Goal: Transaction & Acquisition: Book appointment/travel/reservation

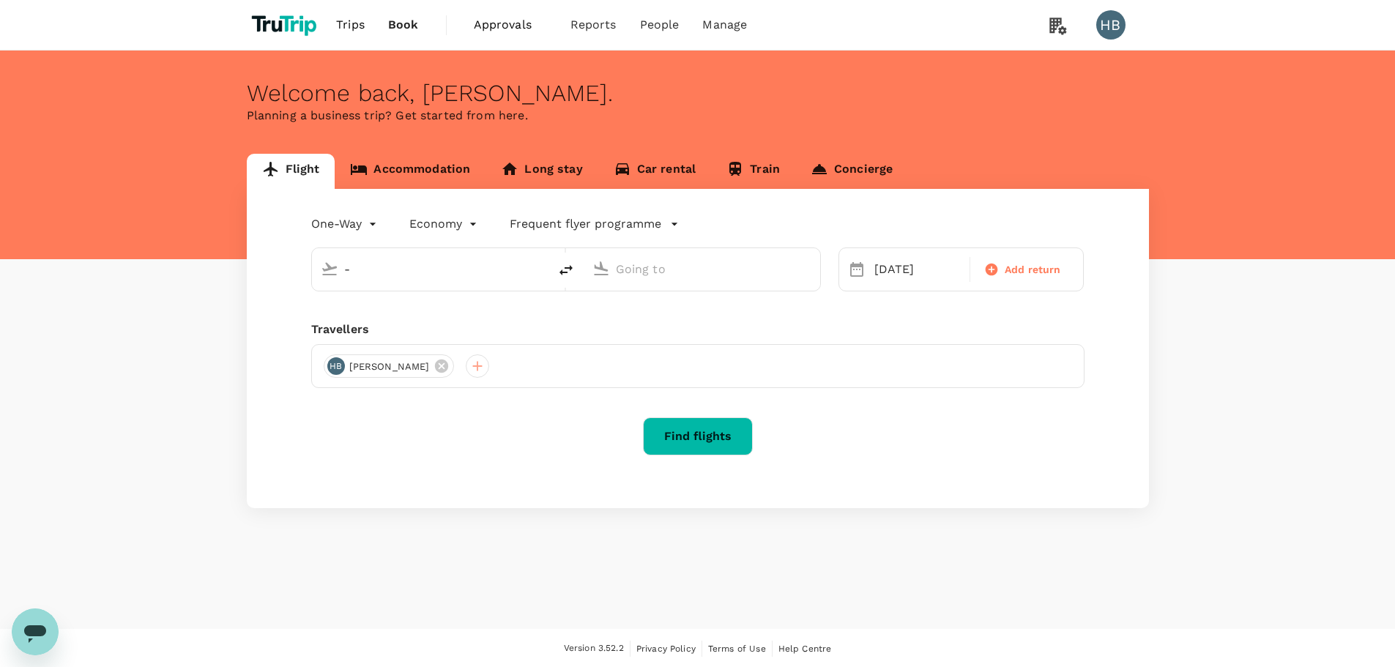
type input "-"
type input "[PERSON_NAME] Intl (ORD)"
type input "San Francisco Intl (SFO)"
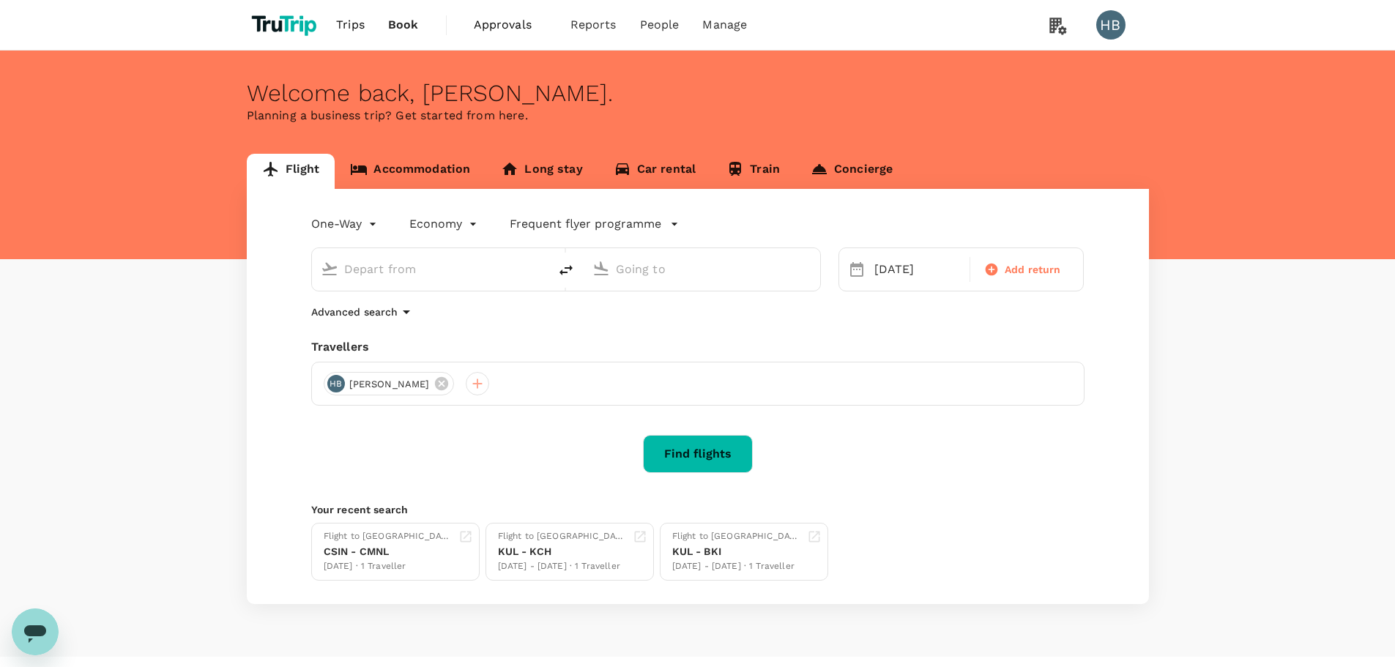
type input "[PERSON_NAME] Intl (ORD)"
type input "San Francisco Intl (SFO)"
drag, startPoint x: 449, startPoint y: 269, endPoint x: 338, endPoint y: 267, distance: 110.6
click at [341, 267] on div "[PERSON_NAME] Intl (ORD)" at bounding box center [438, 266] width 201 height 29
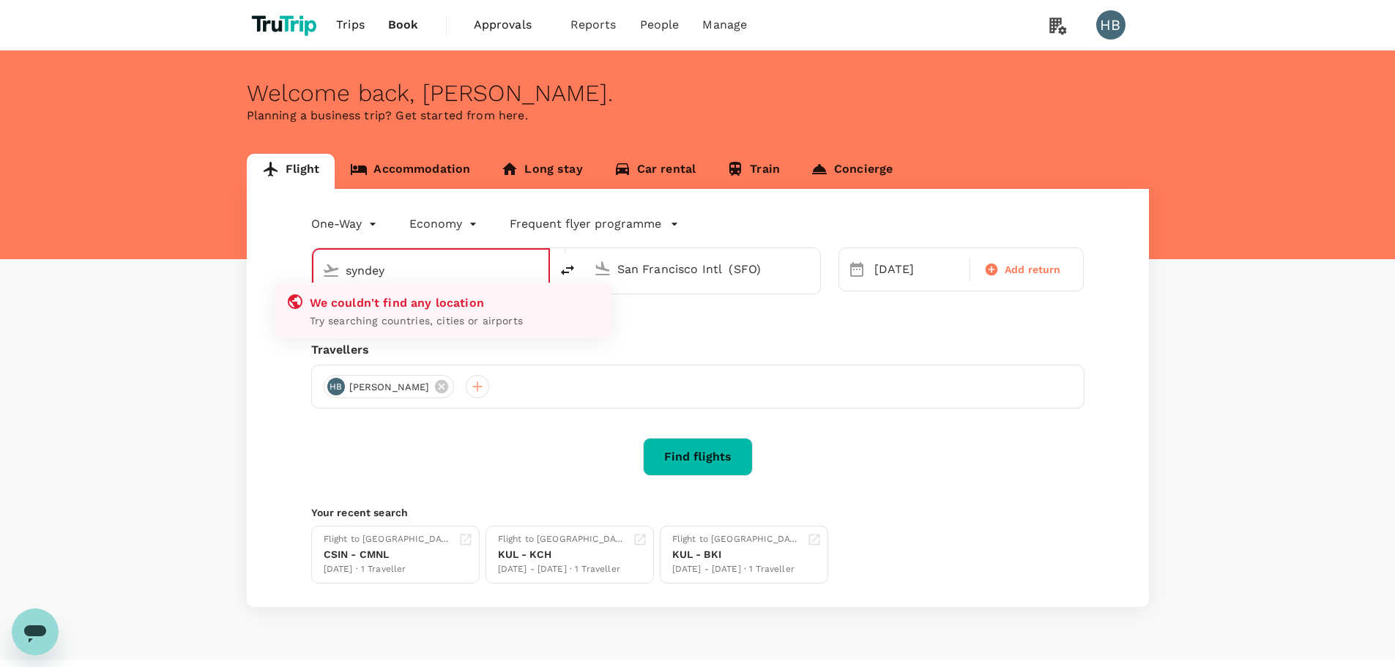
click at [375, 277] on input "syndey" at bounding box center [432, 270] width 172 height 23
click at [419, 268] on input "syndey" at bounding box center [432, 270] width 172 height 23
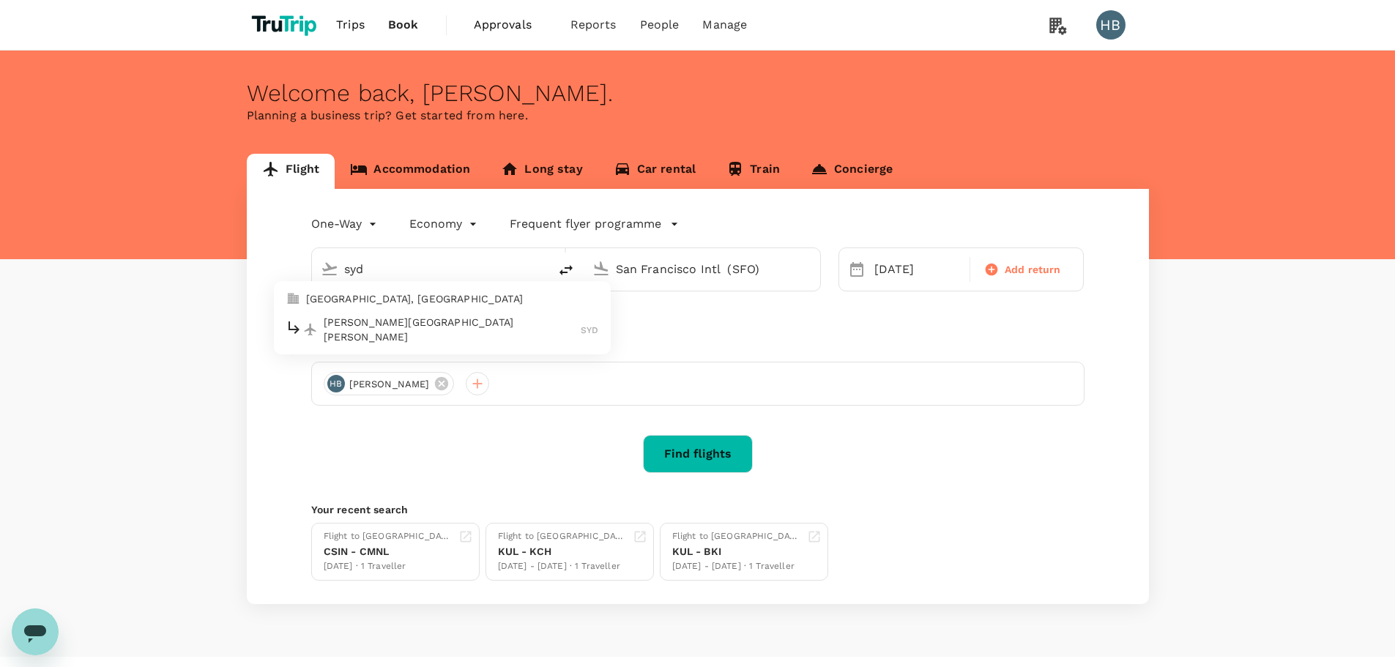
click at [448, 298] on p "[GEOGRAPHIC_DATA], [GEOGRAPHIC_DATA]" at bounding box center [452, 298] width 293 height 15
click at [562, 270] on icon "delete" at bounding box center [565, 270] width 13 height 10
type input "San Francisco Intl (SFO)"
type input "[GEOGRAPHIC_DATA], [GEOGRAPHIC_DATA] (any)"
click at [460, 275] on input "San Francisco Intl (SFO)" at bounding box center [431, 269] width 174 height 23
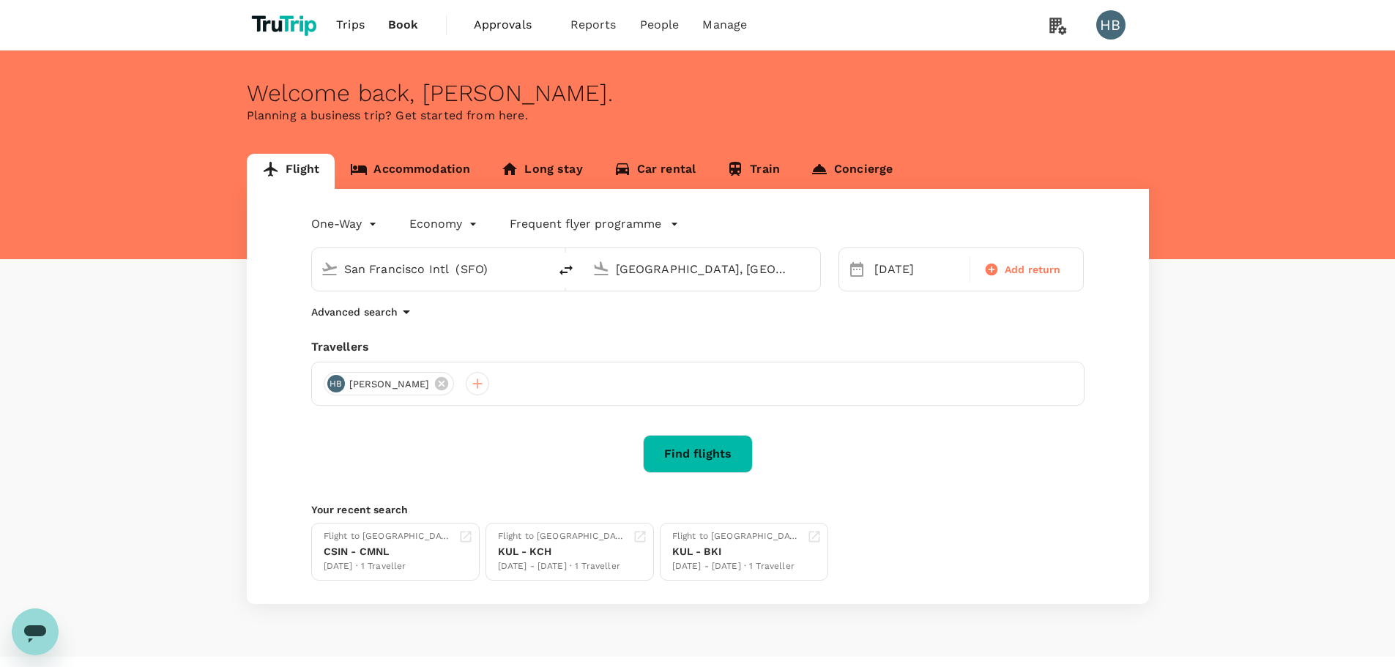
click at [463, 275] on input "San Francisco Intl (SFO)" at bounding box center [431, 269] width 174 height 23
click at [466, 274] on input "San Francisco Intl (SFO)" at bounding box center [431, 269] width 174 height 23
click at [449, 327] on p "Singapore Changi" at bounding box center [454, 326] width 260 height 15
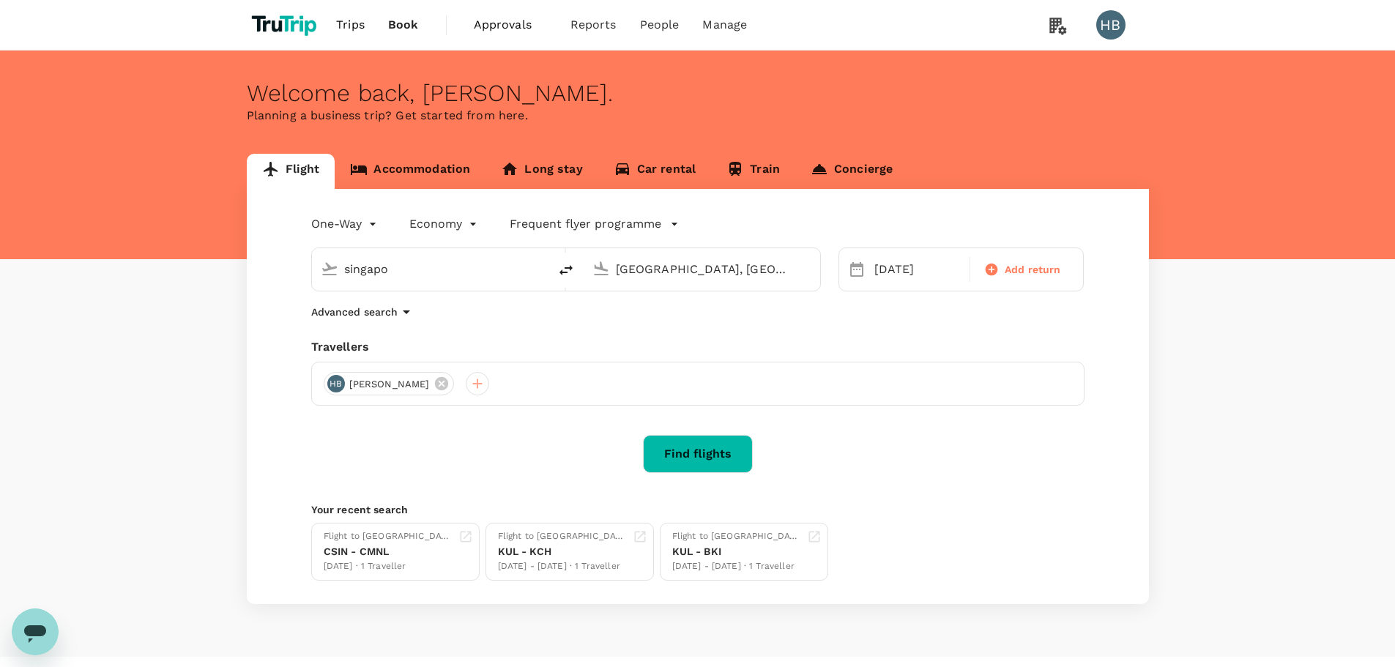
type input "Singapore Changi (SIN)"
click at [360, 231] on body "Trips Book Approvals 0 Reports People Manage HB Welcome back , [PERSON_NAME] . …" at bounding box center [697, 348] width 1395 height 696
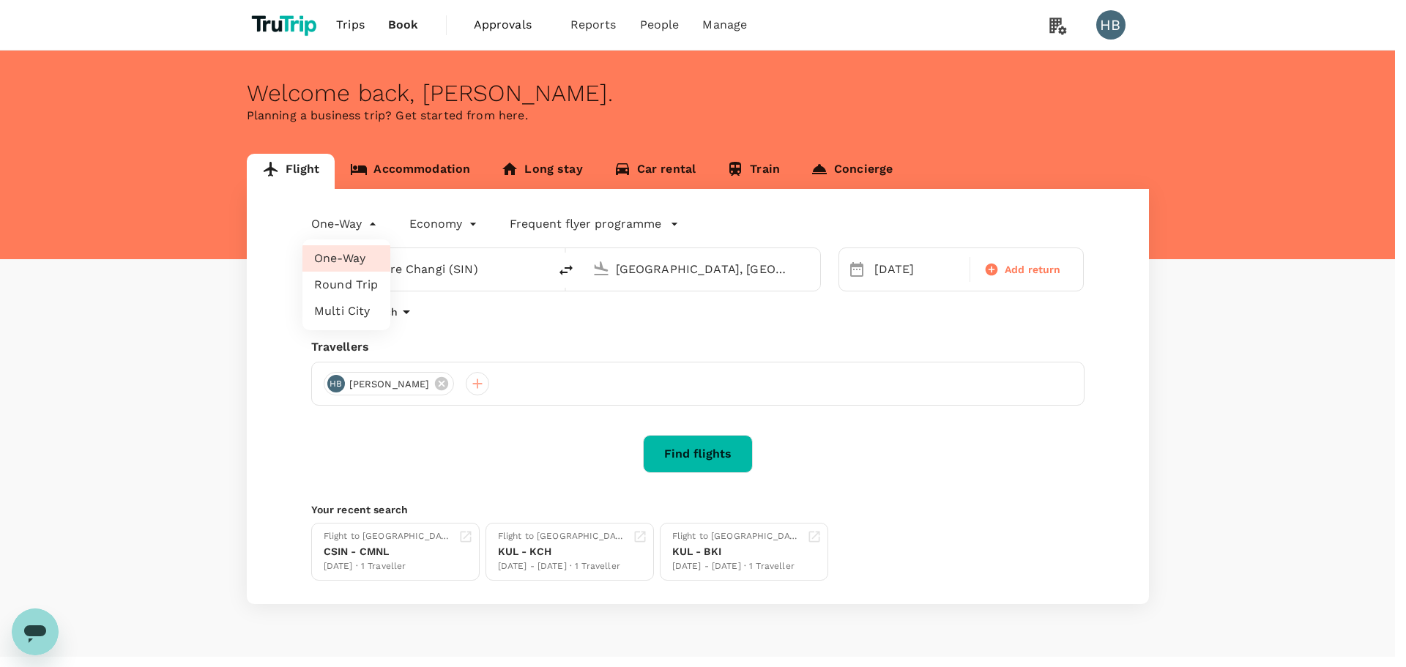
click at [349, 285] on li "Round Trip" at bounding box center [346, 285] width 88 height 26
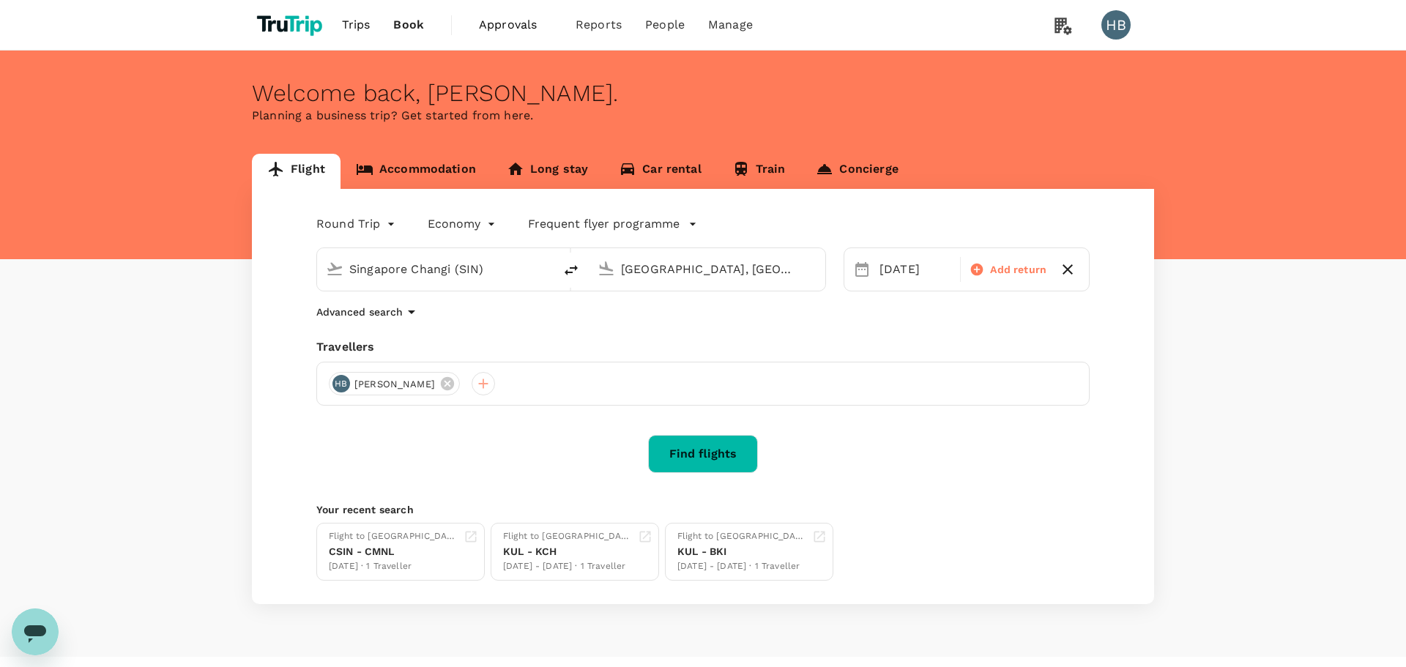
type input "roundtrip"
click at [922, 275] on div "[DATE]" at bounding box center [911, 269] width 86 height 29
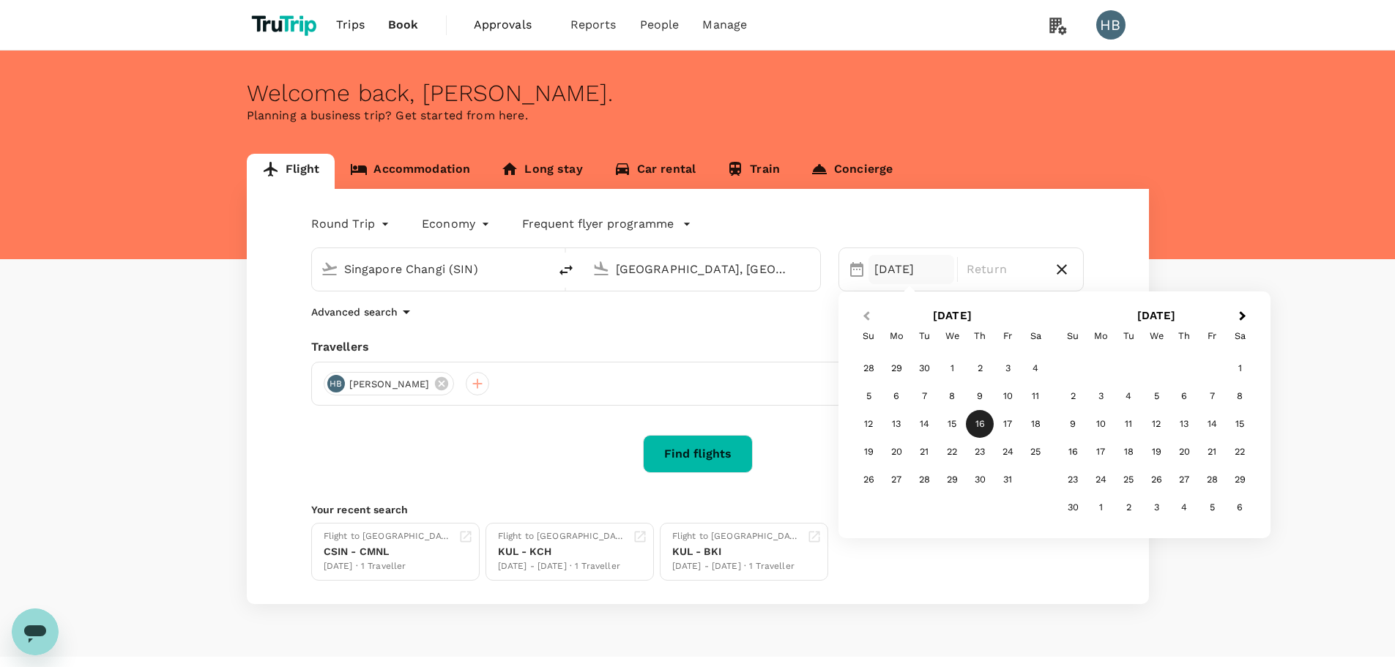
click at [866, 313] on span "Previous Month" at bounding box center [866, 316] width 0 height 17
click at [1100, 419] on div "13" at bounding box center [1100, 424] width 28 height 28
click at [973, 452] on div "23" at bounding box center [980, 452] width 28 height 28
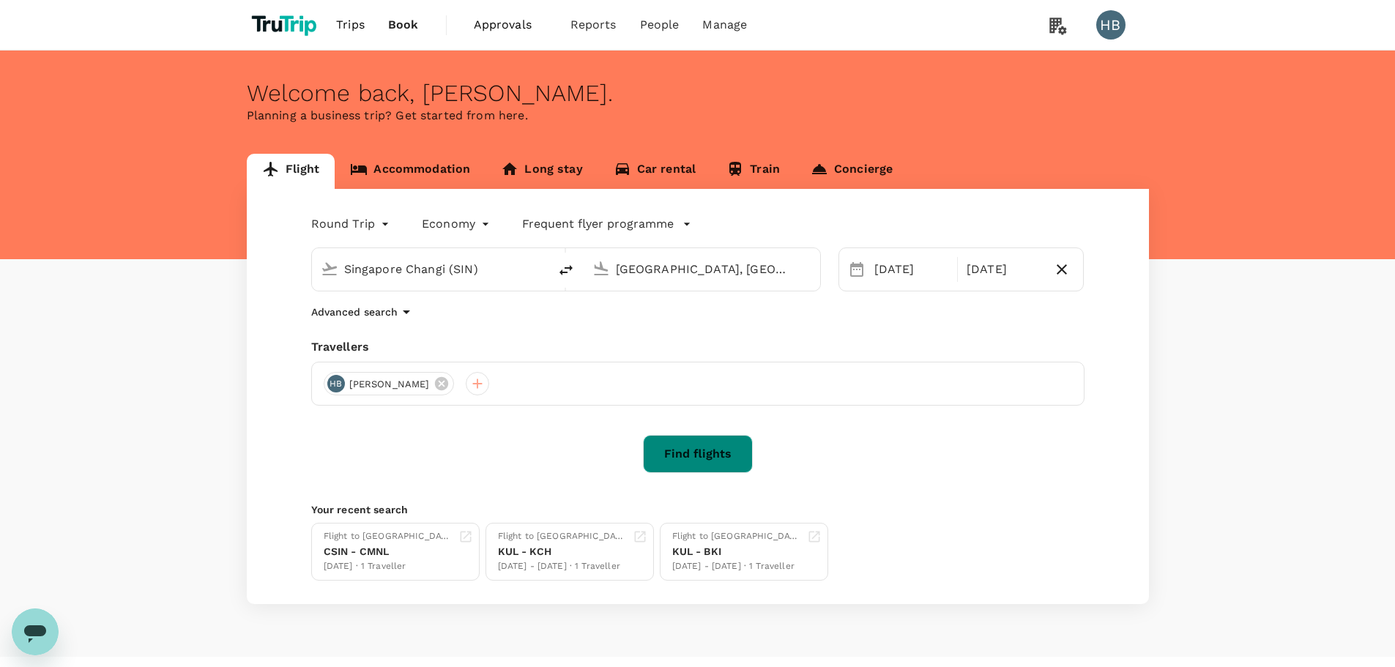
click at [716, 463] on button "Find flights" at bounding box center [698, 454] width 110 height 38
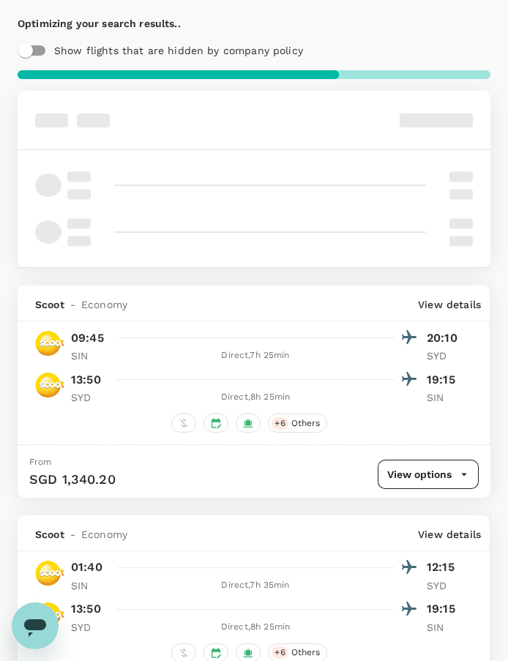
scroll to position [146, 0]
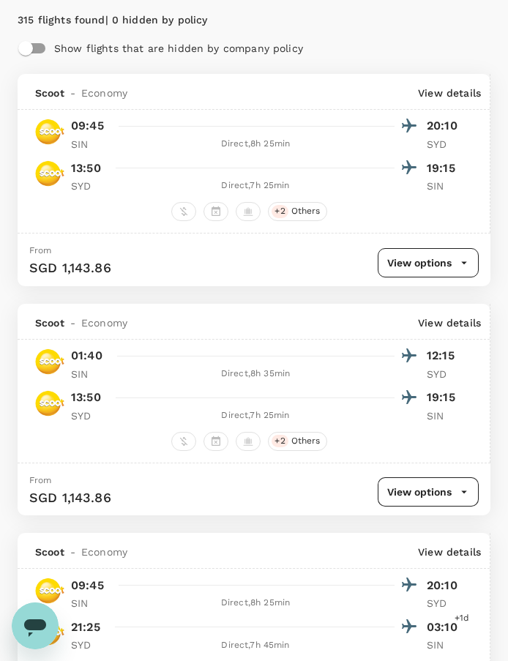
click at [439, 268] on button "View options" at bounding box center [428, 262] width 101 height 29
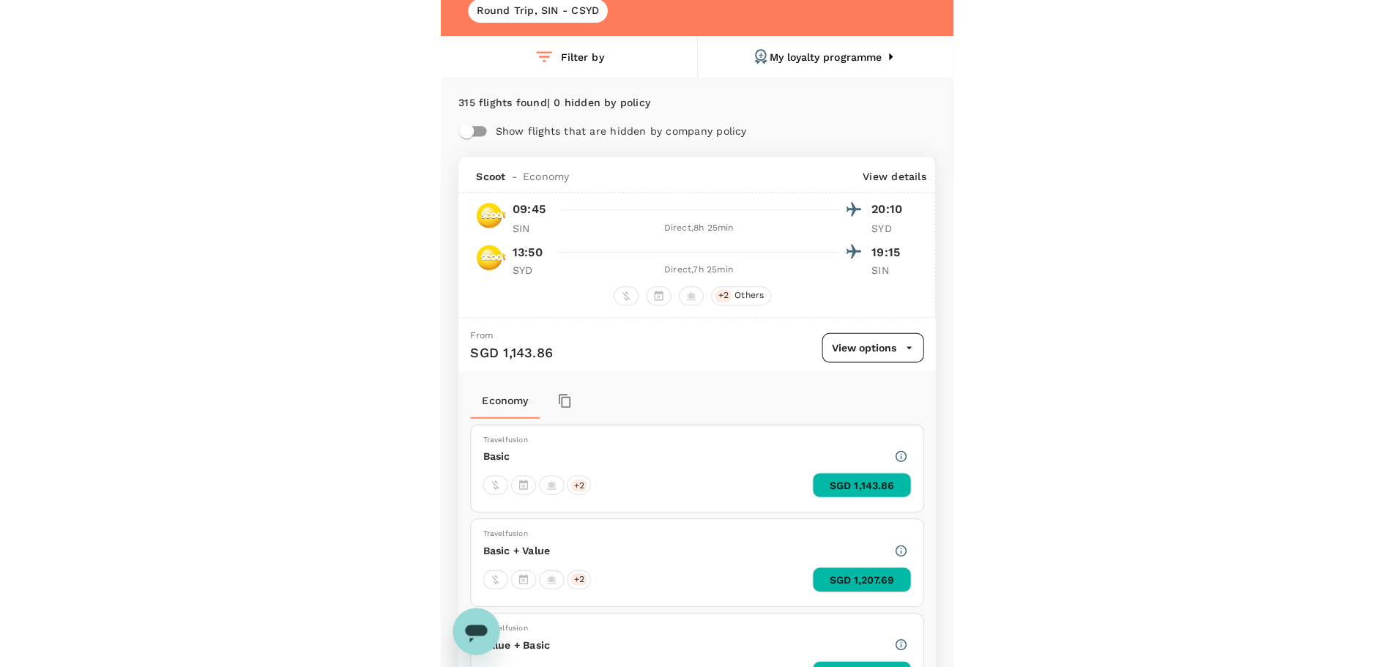
scroll to position [0, 0]
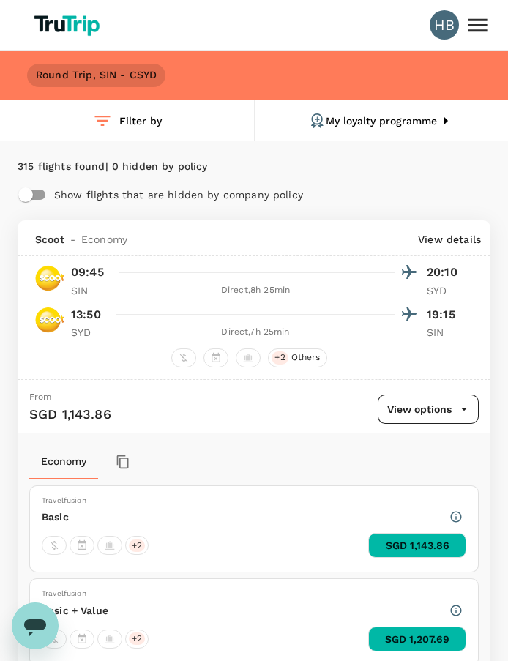
click at [125, 71] on h6 "Round Trip , SIN - CSYD" at bounding box center [96, 75] width 121 height 16
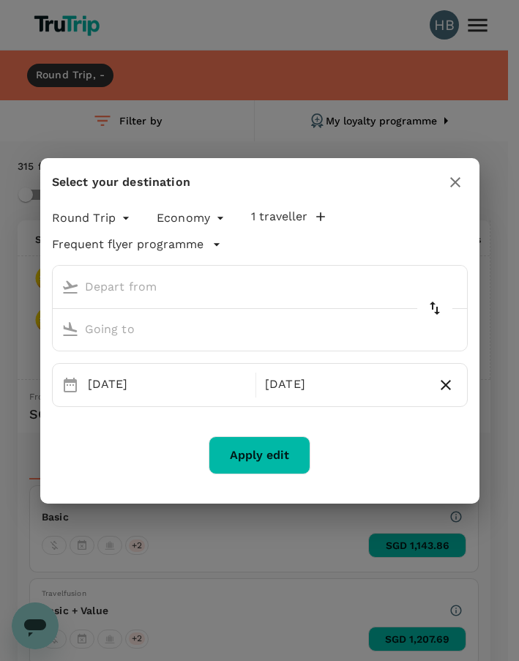
type input "Singapore Changi (SIN)"
type input "[GEOGRAPHIC_DATA], [GEOGRAPHIC_DATA] (any)"
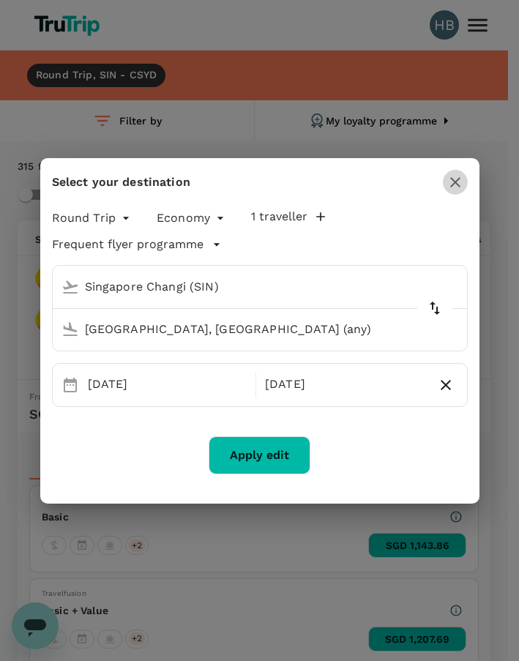
click at [451, 189] on icon "button" at bounding box center [456, 183] width 18 height 18
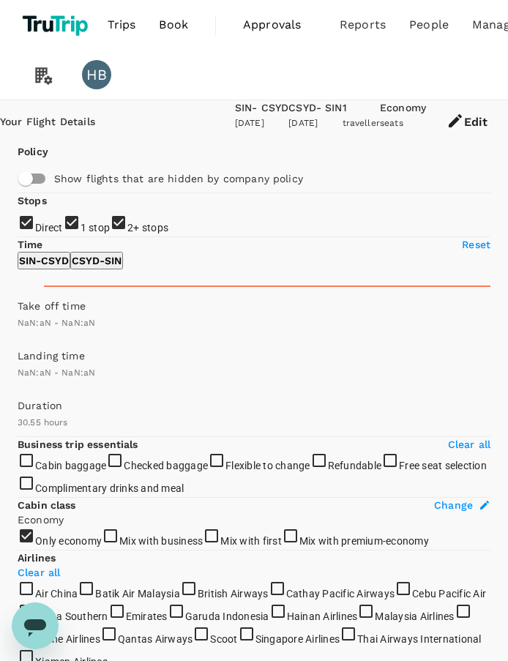
type input "1440"
type input "SGD"
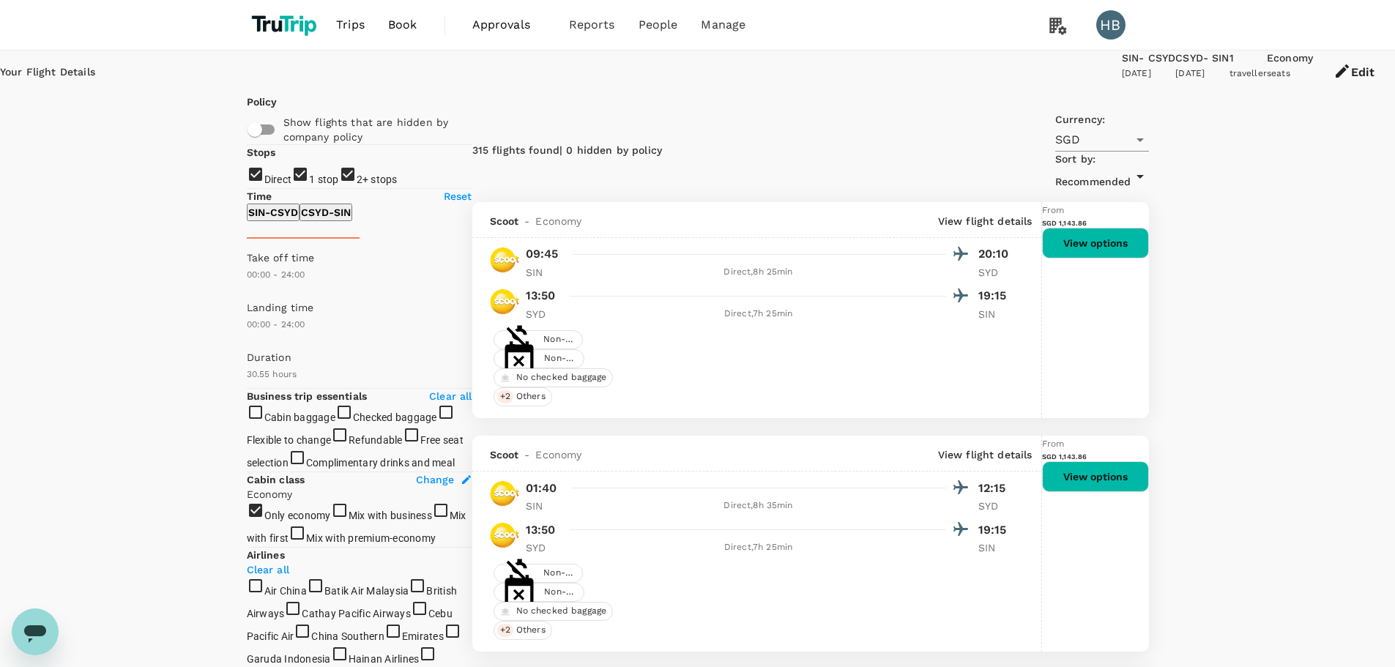
click at [1103, 254] on button "View options" at bounding box center [1095, 243] width 107 height 31
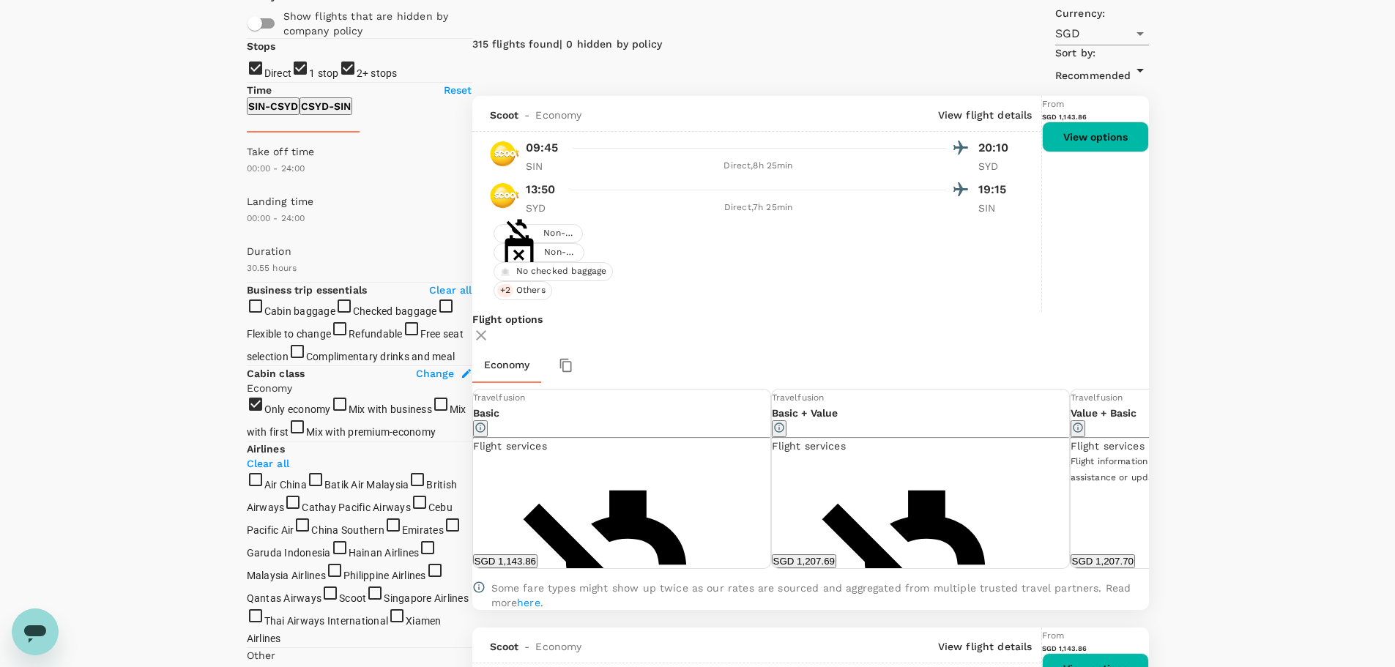
scroll to position [81, 0]
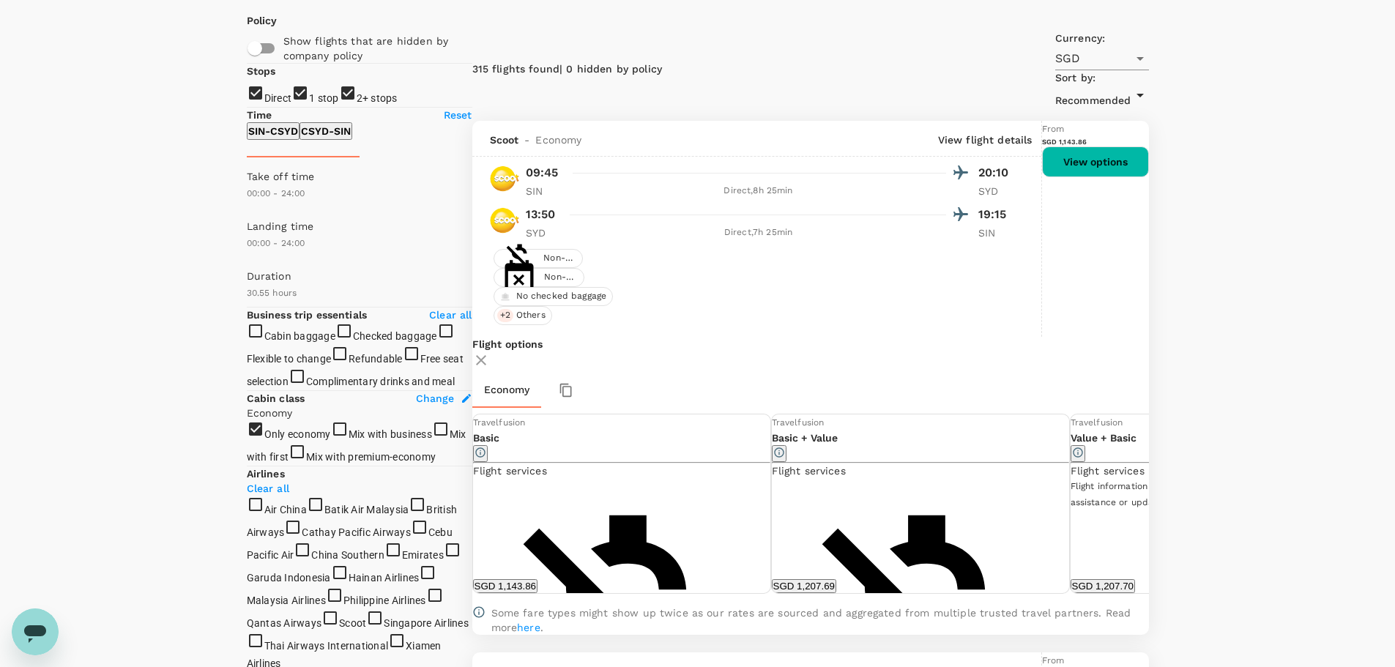
click at [1152, 496] on icon at bounding box center [1159, 503] width 15 height 15
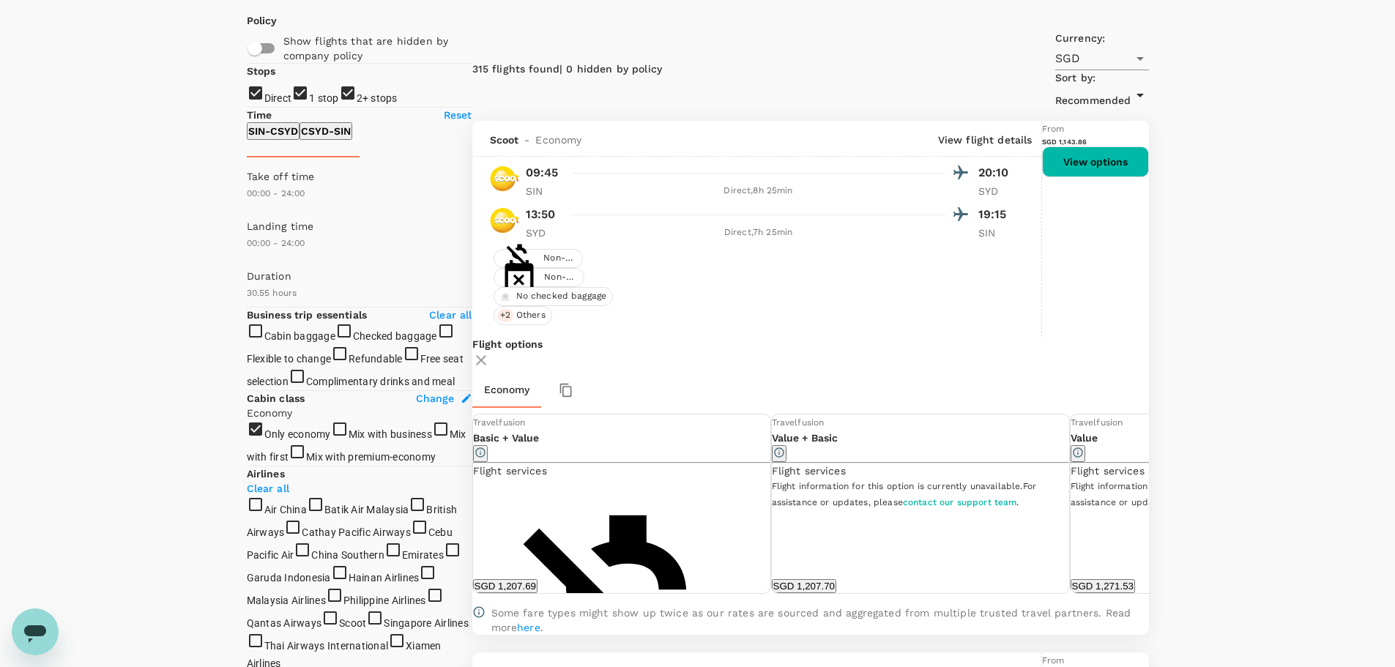
click at [1152, 496] on icon at bounding box center [1159, 503] width 15 height 15
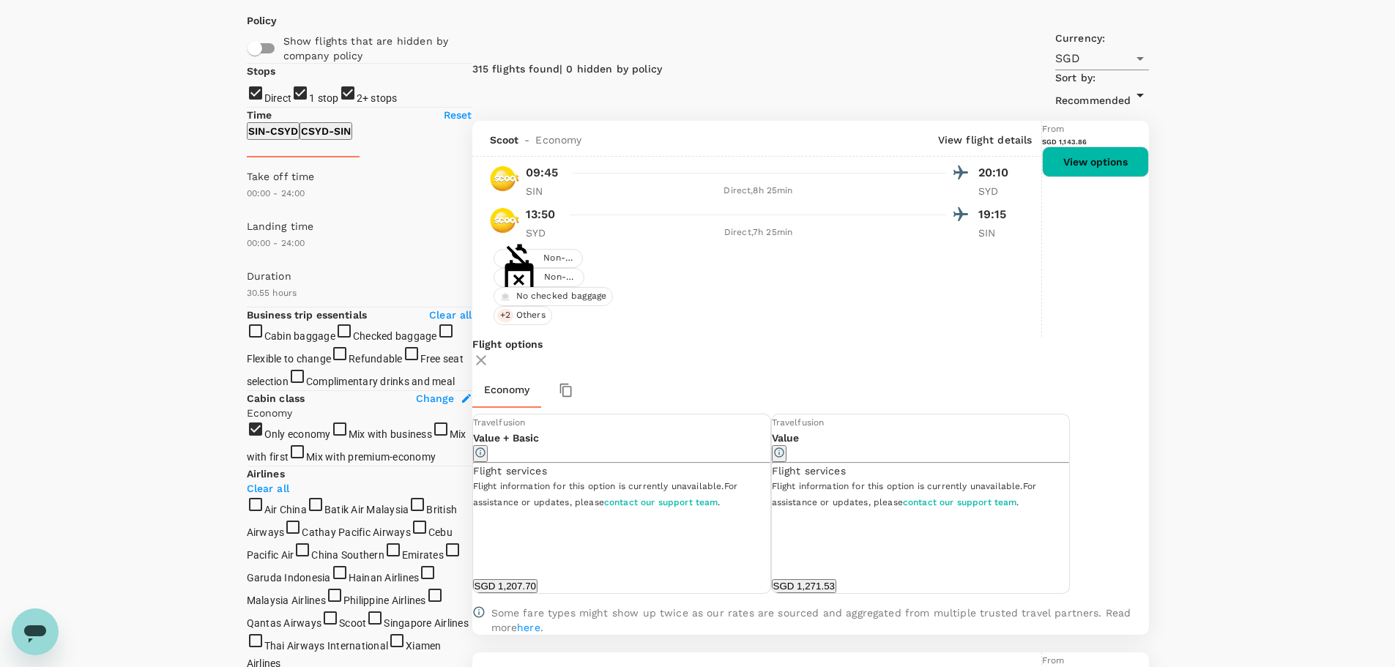
click at [1152, 496] on icon at bounding box center [1159, 503] width 15 height 15
click at [493, 442] on div "Flight options Economy Travelfusion Basic Flight services Non-refundable Non-ch…" at bounding box center [810, 486] width 676 height 298
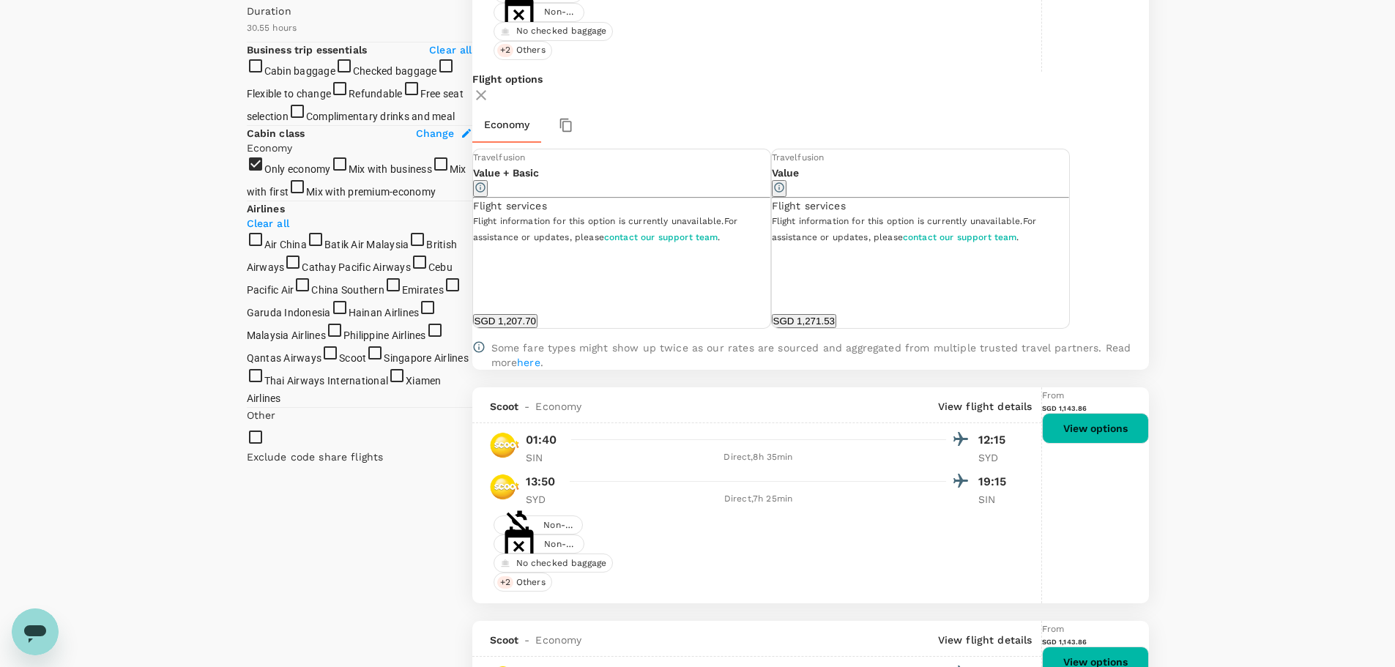
scroll to position [374, 0]
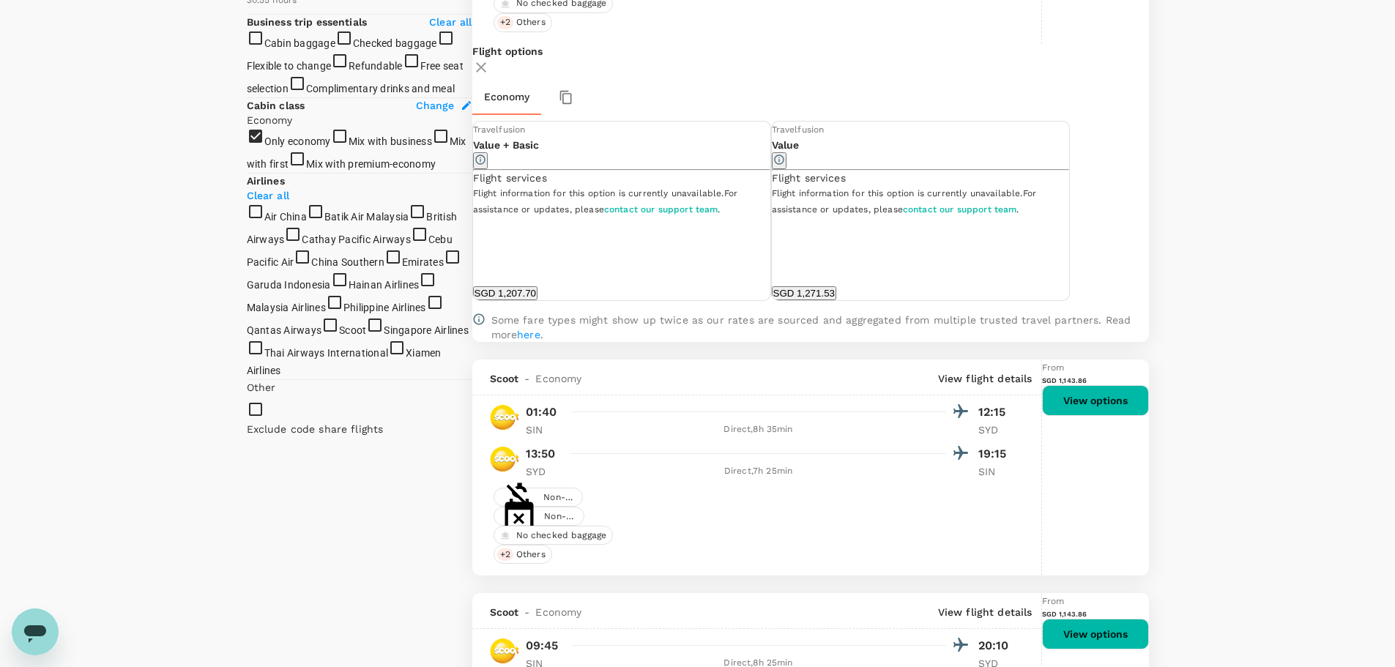
click at [1054, 416] on div "From SGD 1,143.86 View options" at bounding box center [1095, 387] width 107 height 56
click at [1057, 416] on button "View options" at bounding box center [1095, 400] width 107 height 31
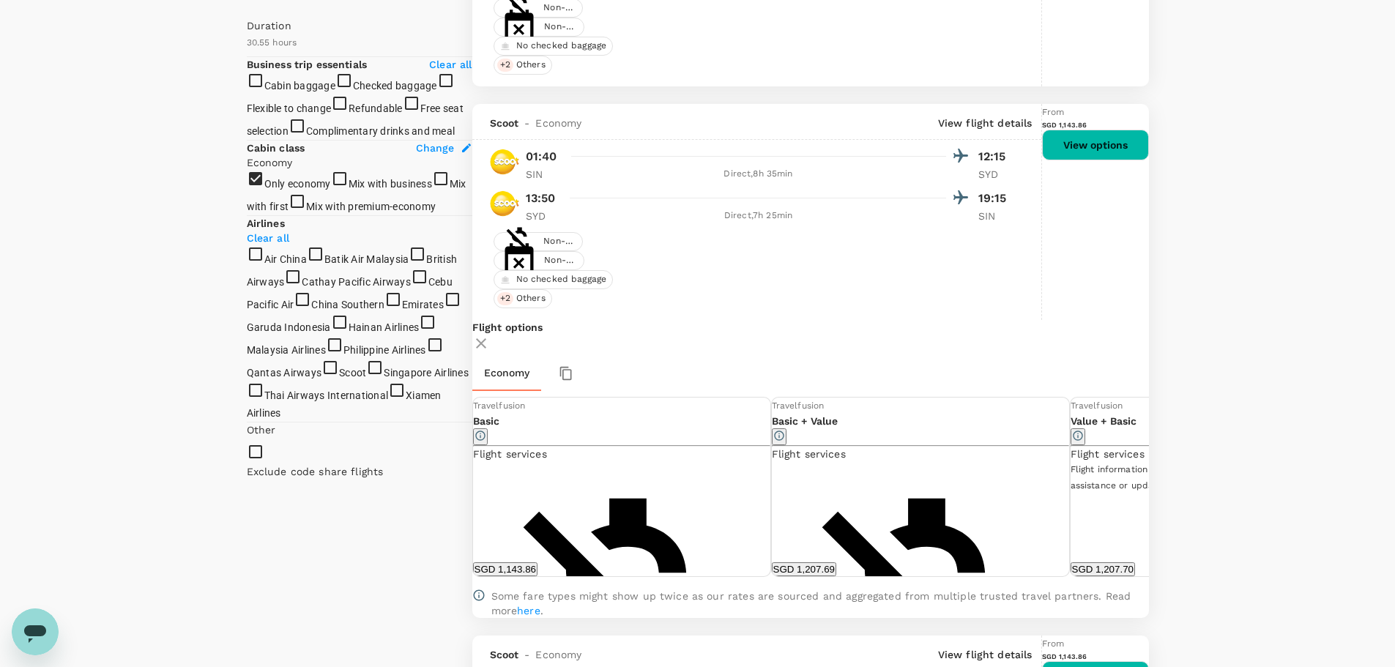
scroll to position [331, 0]
click at [1123, 362] on div "Flight options Economy Travelfusion Basic Flight services Non-refundable Non-ch…" at bounding box center [810, 470] width 676 height 298
click at [1156, 482] on icon at bounding box center [1159, 488] width 7 height 12
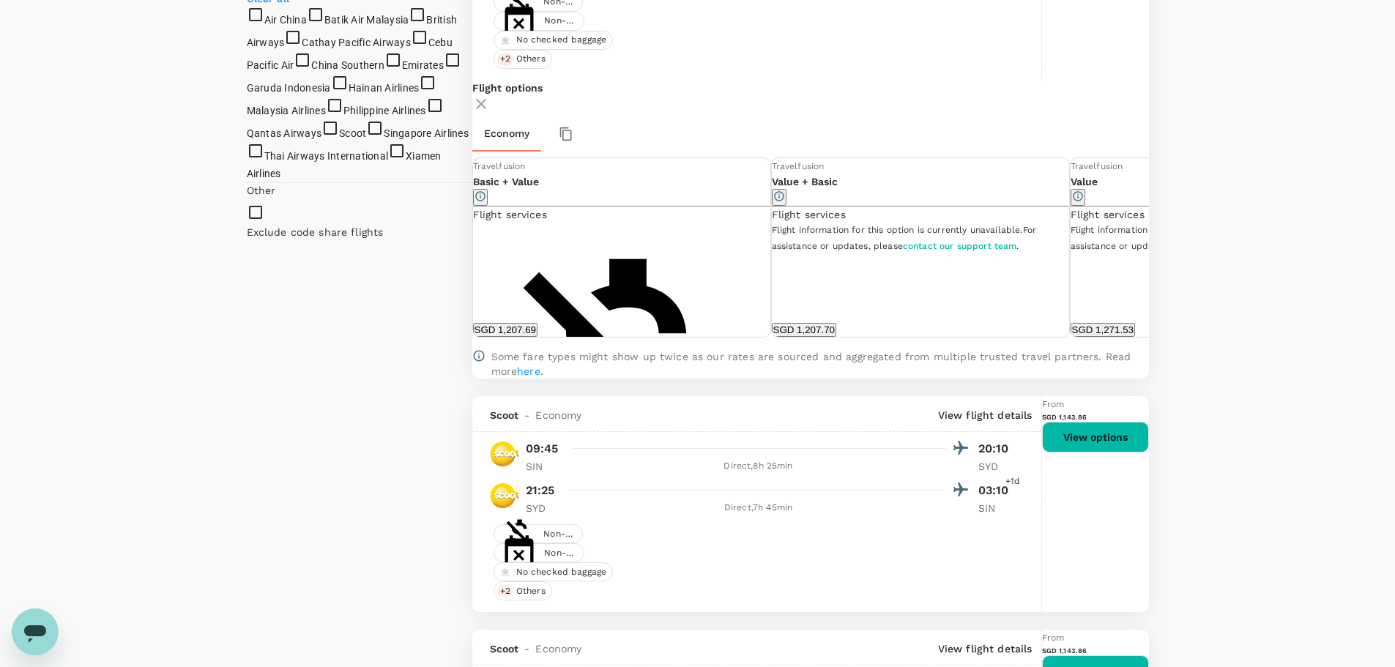
scroll to position [624, 0]
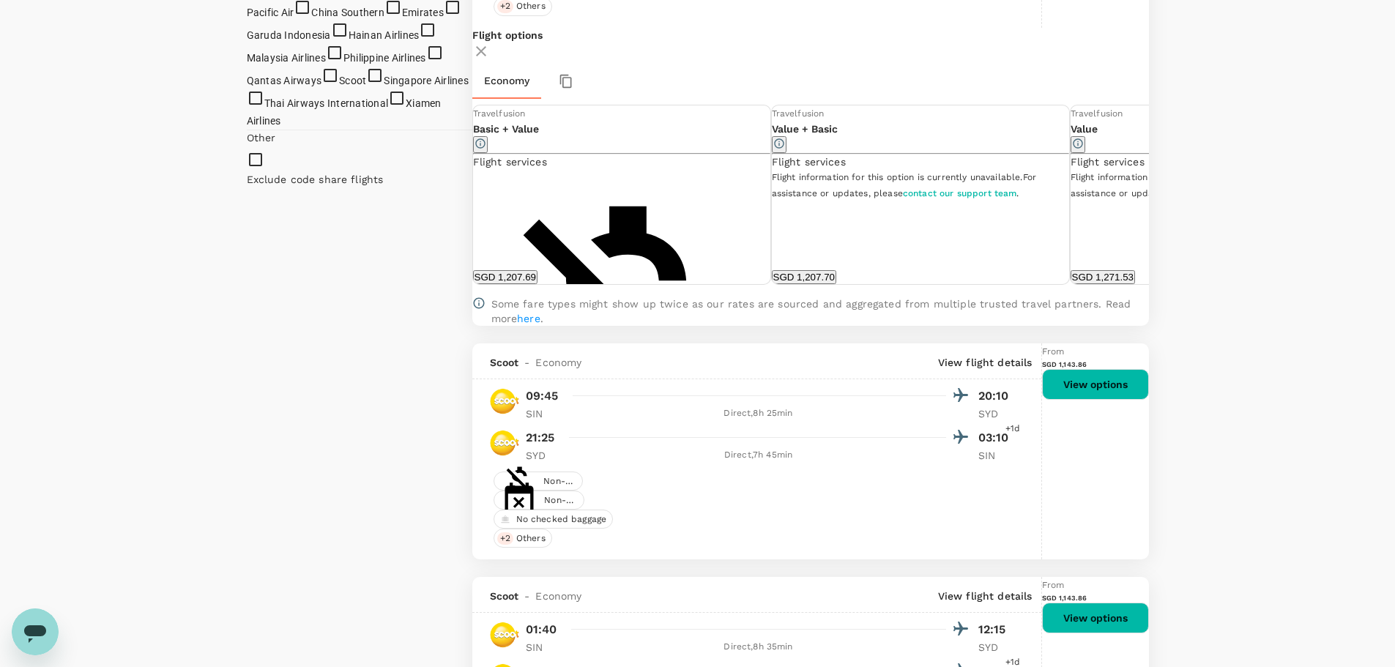
click at [1078, 369] on button "View options" at bounding box center [1095, 384] width 107 height 31
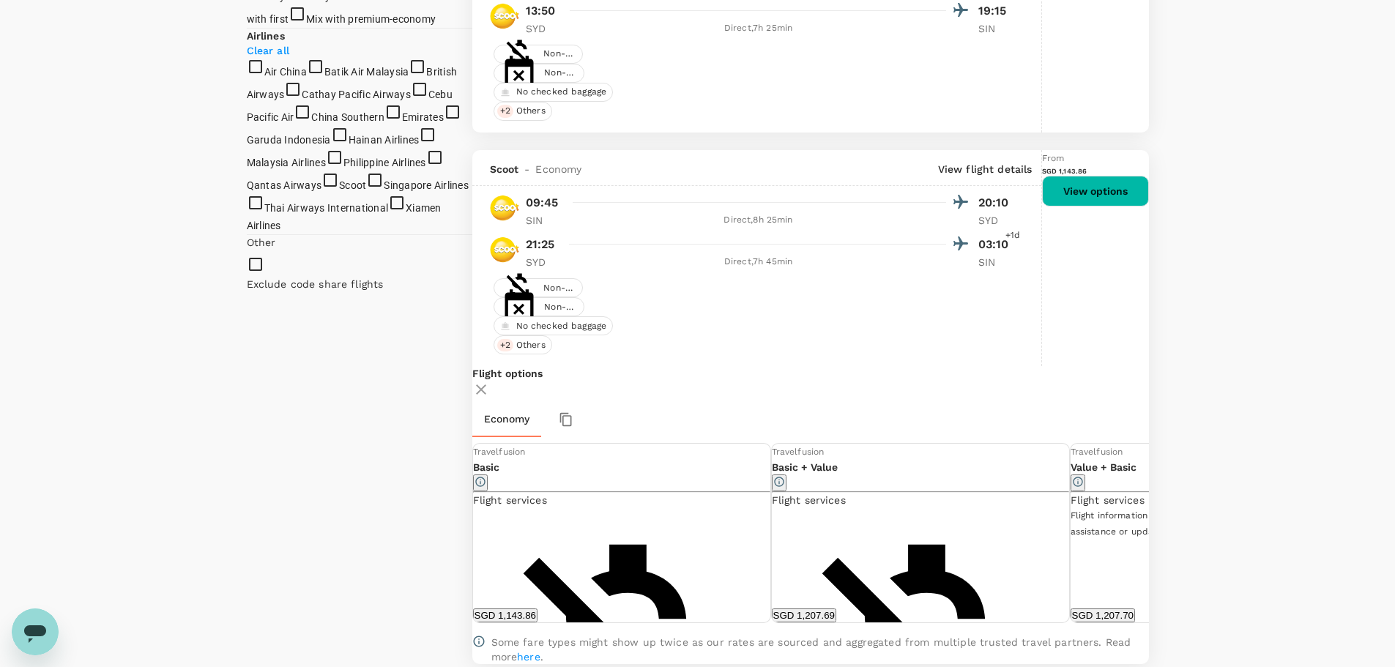
scroll to position [507, 0]
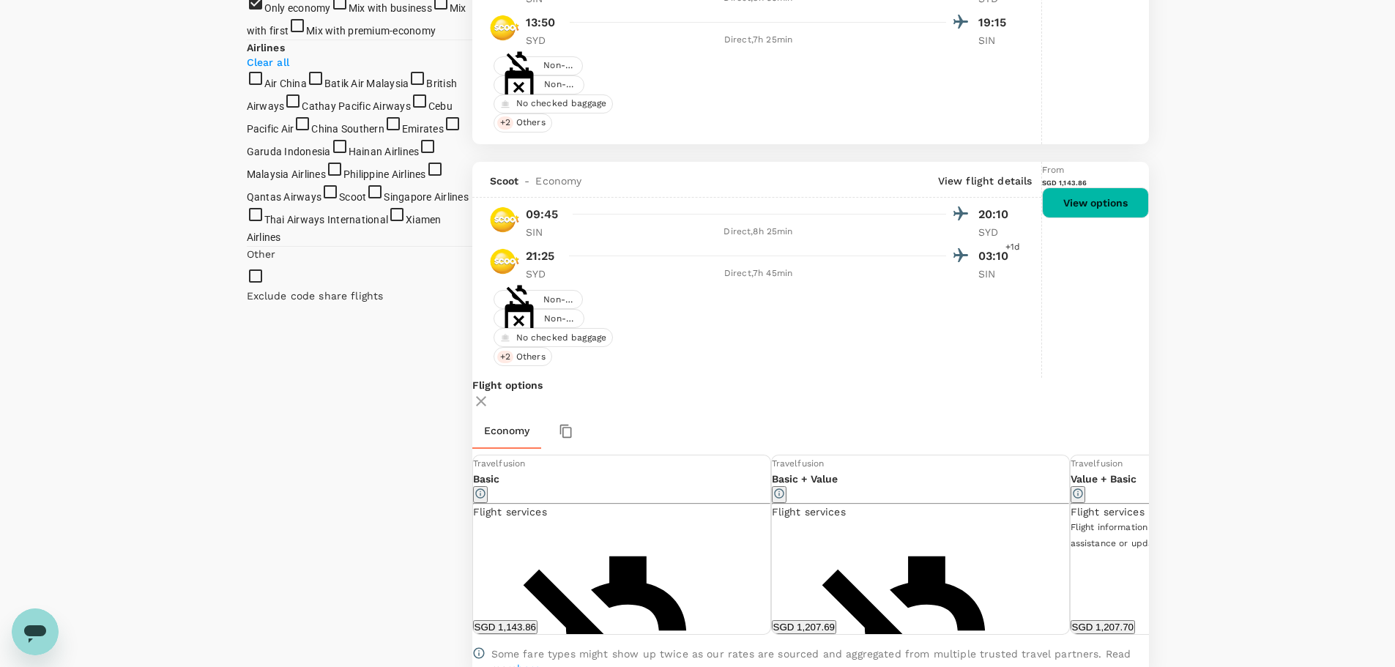
click at [1152, 537] on icon at bounding box center [1159, 544] width 15 height 15
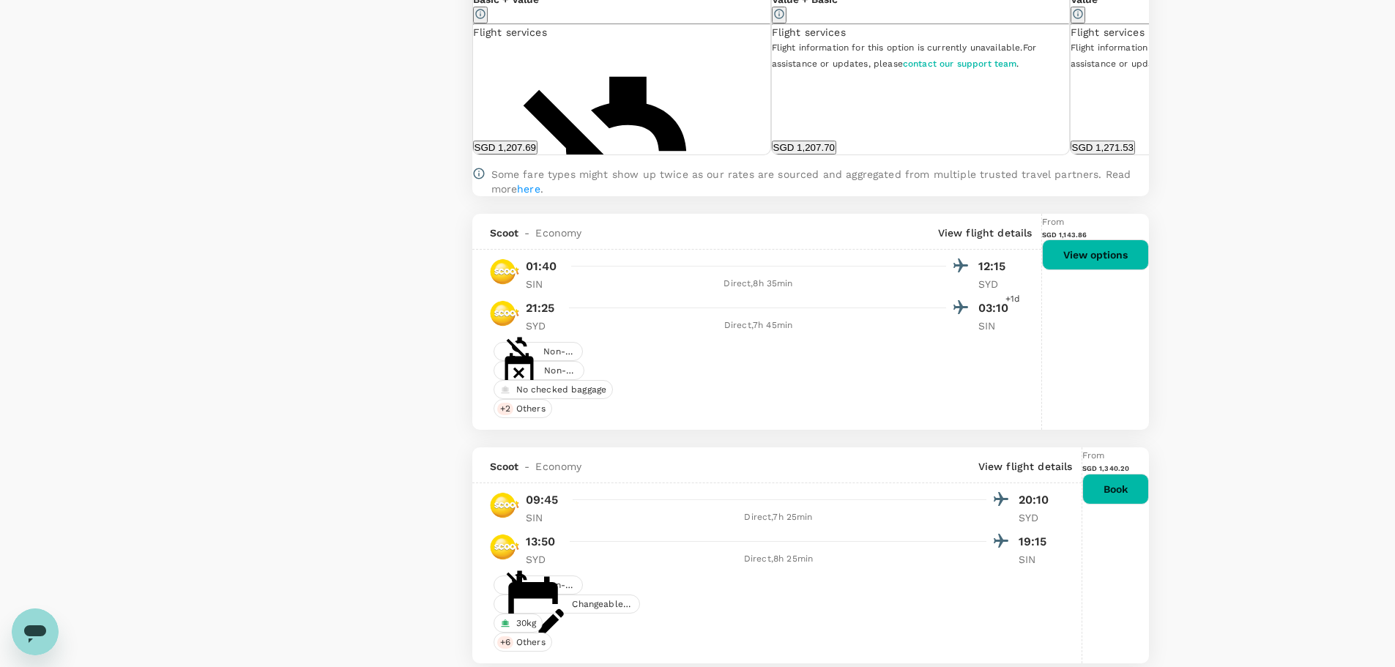
scroll to position [1166, 0]
